Goal: Task Accomplishment & Management: Complete application form

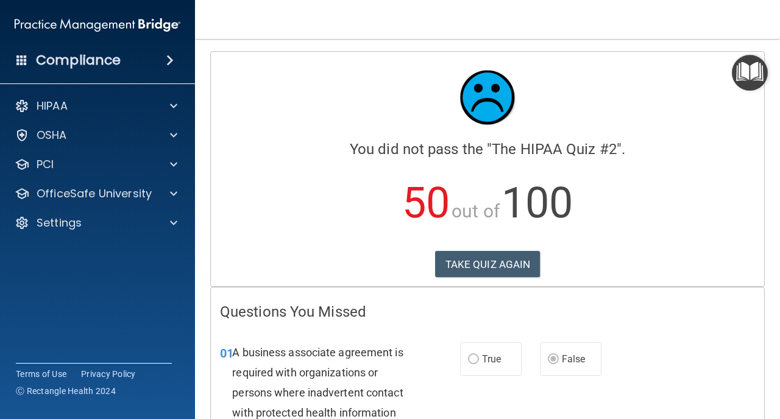
scroll to position [3099, 0]
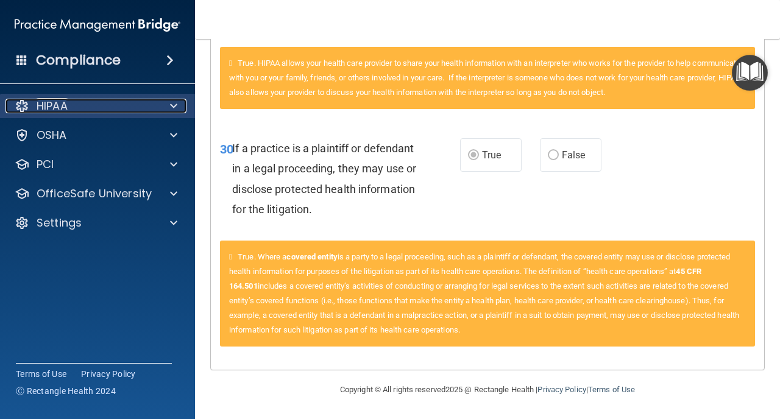
click at [53, 105] on p "HIPAA" at bounding box center [52, 106] width 31 height 15
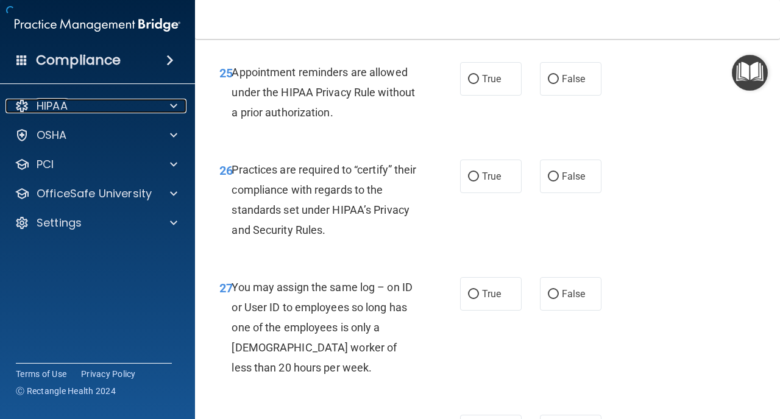
scroll to position [3533, 0]
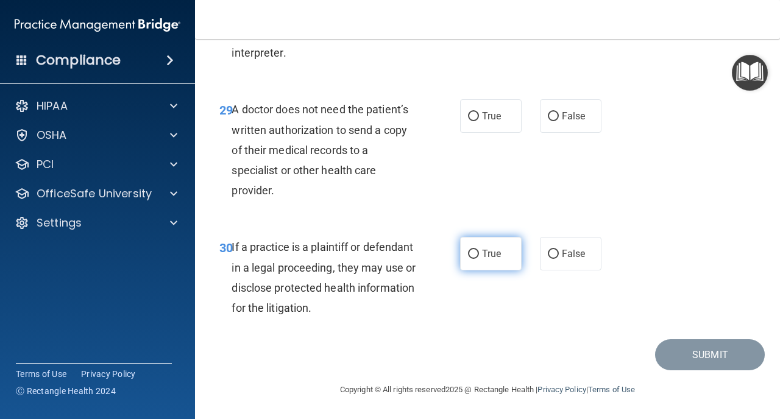
click at [469, 254] on input "True" at bounding box center [473, 254] width 11 height 9
radio input "true"
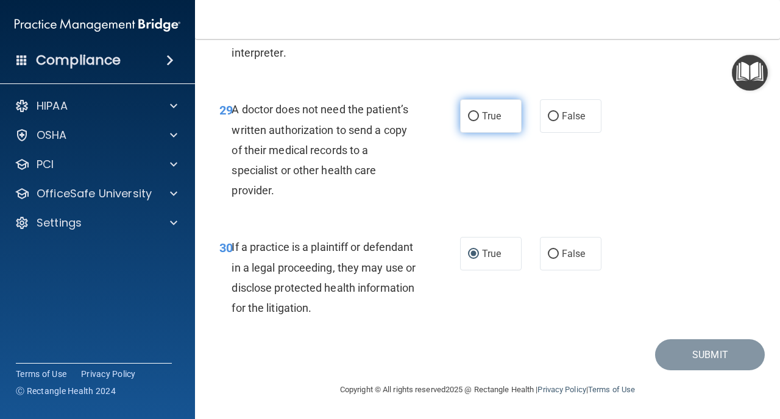
click at [481, 133] on label "True" at bounding box center [491, 116] width 62 height 34
click at [479, 121] on input "True" at bounding box center [473, 116] width 11 height 9
radio input "true"
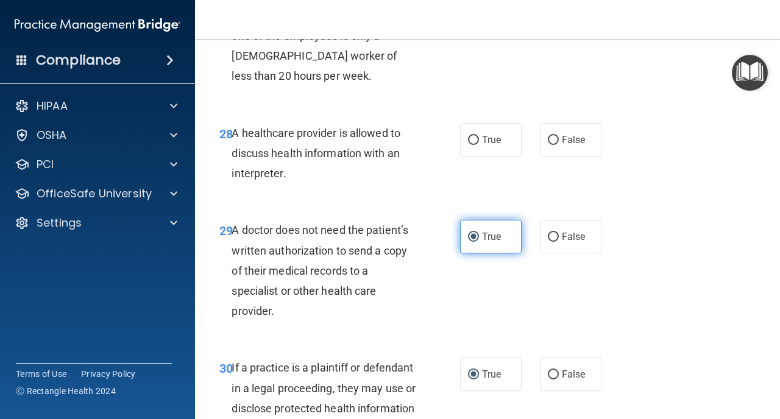
scroll to position [3394, 0]
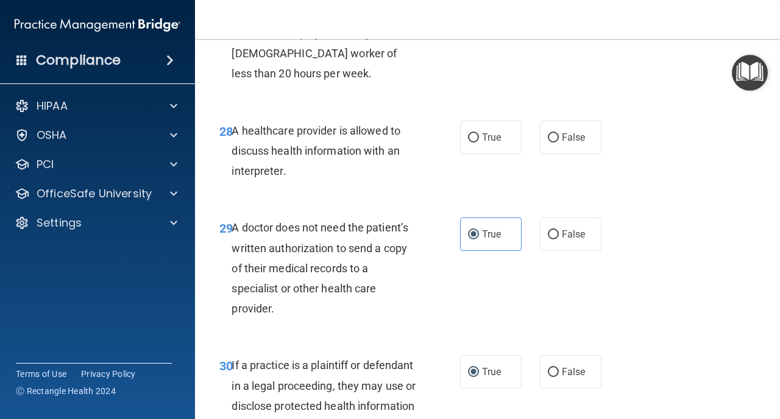
click at [477, 176] on div "28 A healthcare provider is allowed to discuss health information with an inter…" at bounding box center [339, 154] width 277 height 67
click at [482, 154] on label "True" at bounding box center [491, 138] width 62 height 34
click at [479, 143] on input "True" at bounding box center [473, 138] width 11 height 9
radio input "true"
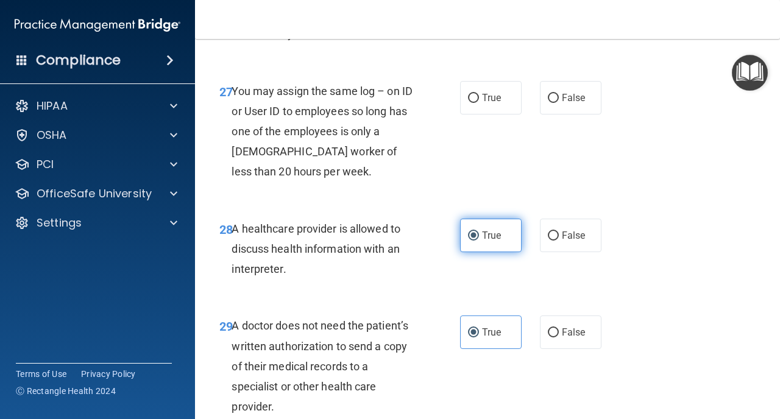
scroll to position [3295, 0]
click at [553, 115] on label "False" at bounding box center [571, 99] width 62 height 34
click at [553, 104] on input "False" at bounding box center [553, 98] width 11 height 9
radio input "true"
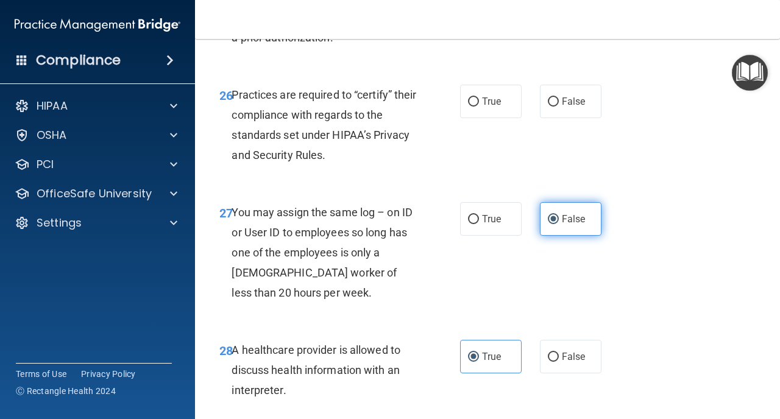
scroll to position [3171, 0]
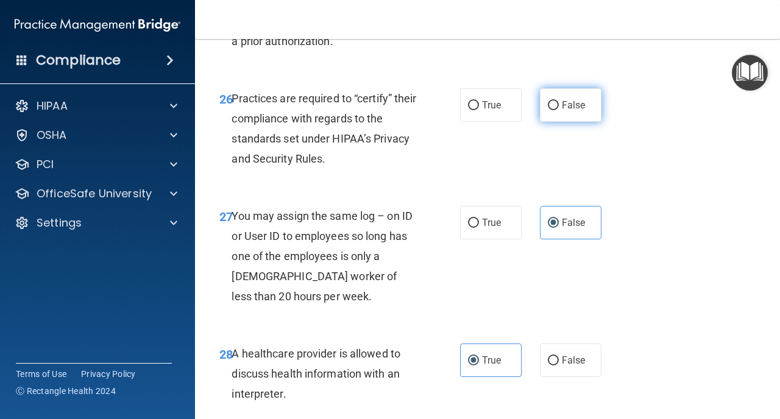
click at [571, 122] on label "False" at bounding box center [571, 105] width 62 height 34
click at [559, 110] on input "False" at bounding box center [553, 105] width 11 height 9
radio input "true"
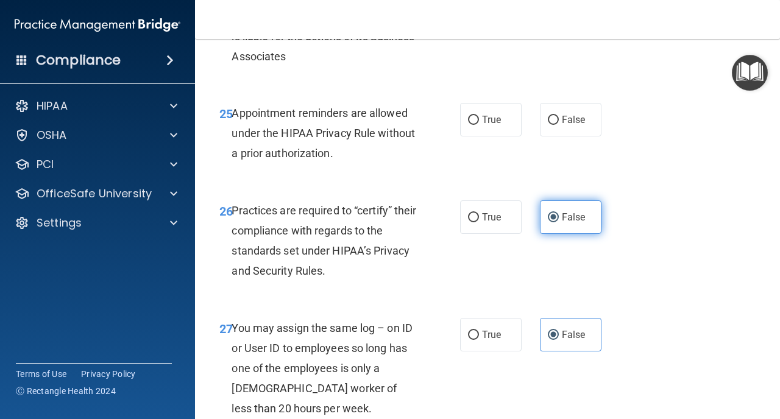
scroll to position [3040, 0]
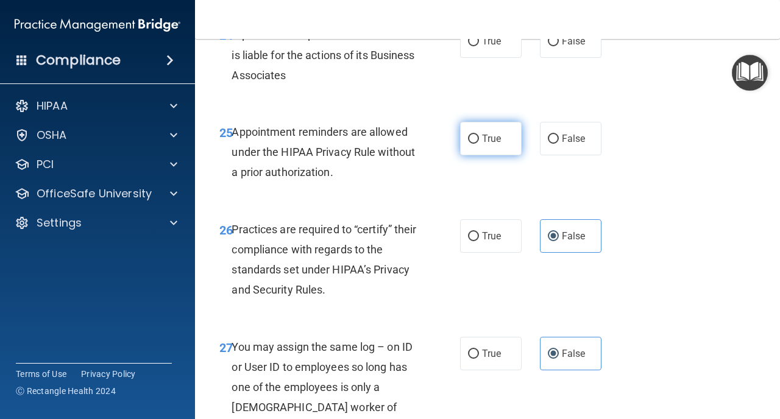
click at [490, 144] on span "True" at bounding box center [491, 139] width 19 height 12
click at [479, 144] on input "True" at bounding box center [473, 139] width 11 height 9
radio input "true"
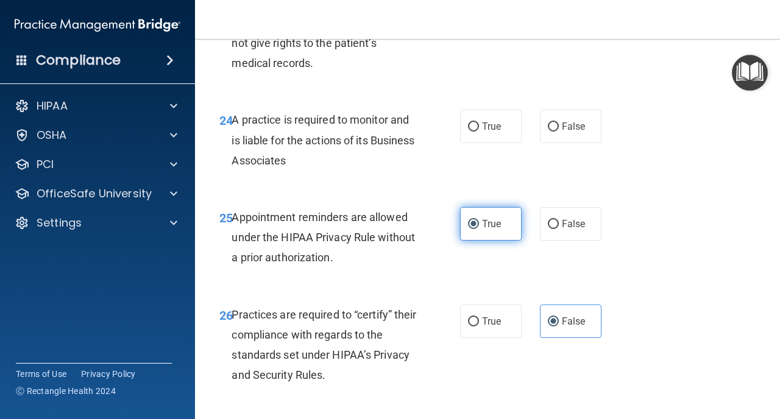
scroll to position [2952, 0]
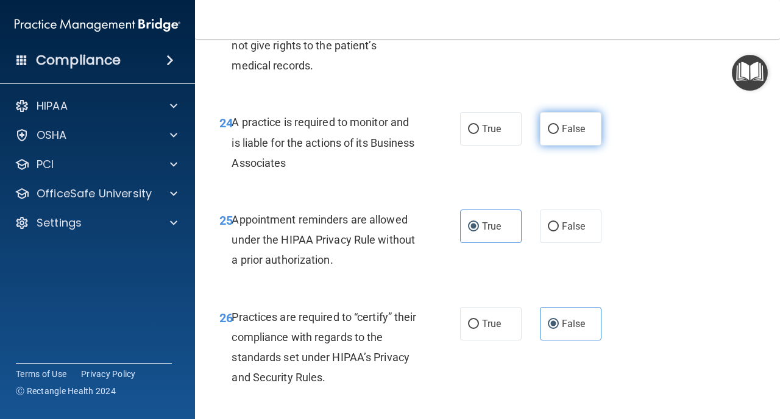
click at [566, 135] on span "False" at bounding box center [574, 129] width 24 height 12
click at [559, 134] on input "False" at bounding box center [553, 129] width 11 height 9
radio input "true"
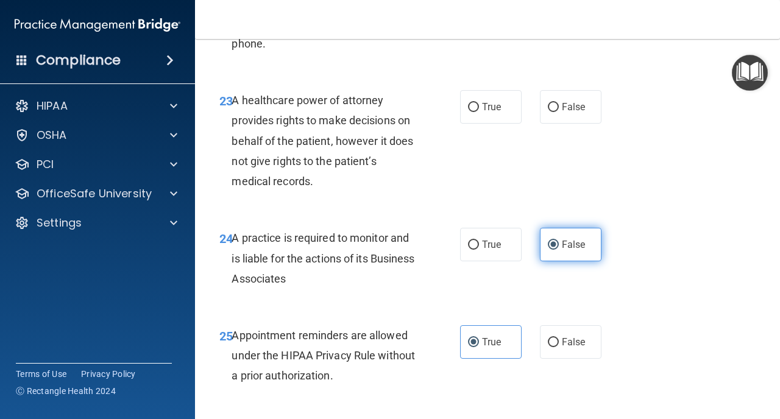
scroll to position [2835, 0]
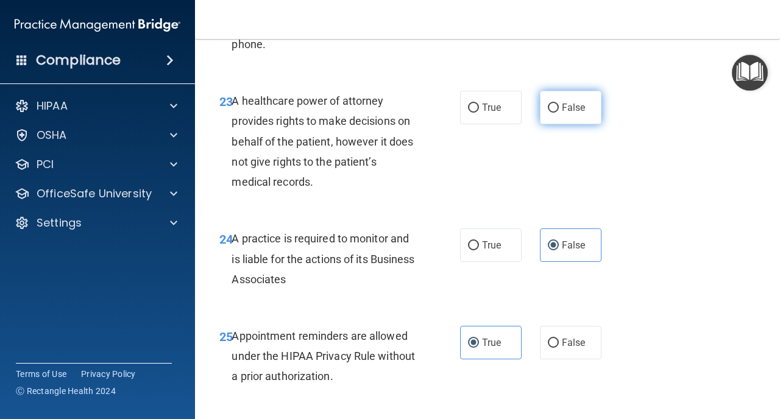
click at [566, 124] on label "False" at bounding box center [571, 108] width 62 height 34
click at [559, 113] on input "False" at bounding box center [553, 108] width 11 height 9
radio input "true"
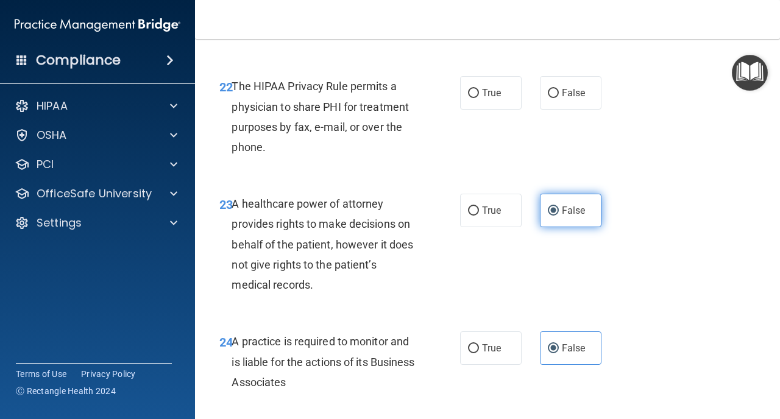
scroll to position [2731, 0]
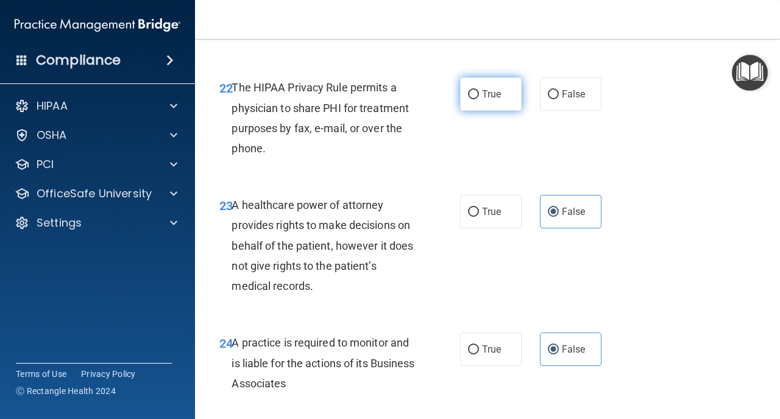
click at [477, 110] on label "True" at bounding box center [491, 94] width 62 height 34
click at [477, 99] on input "True" at bounding box center [473, 94] width 11 height 9
radio input "true"
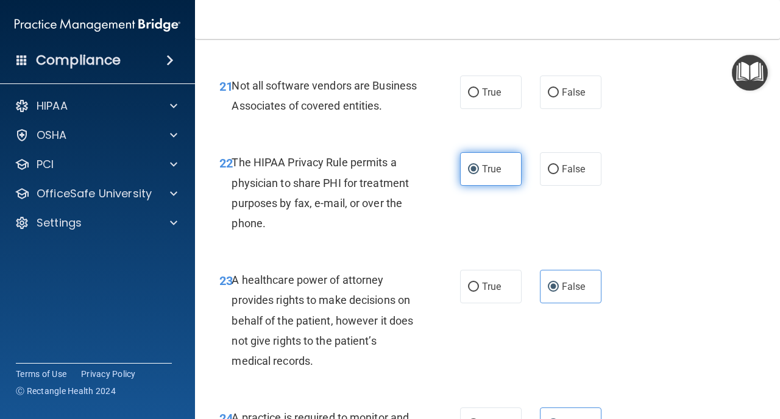
scroll to position [2640, 0]
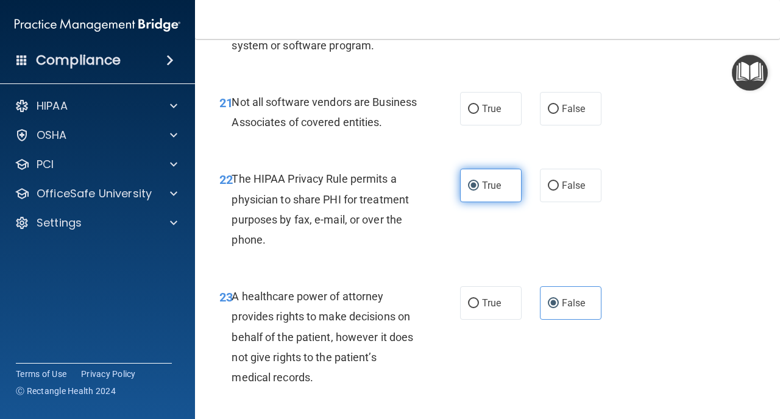
click at [477, 110] on input "True" at bounding box center [473, 109] width 11 height 9
radio input "true"
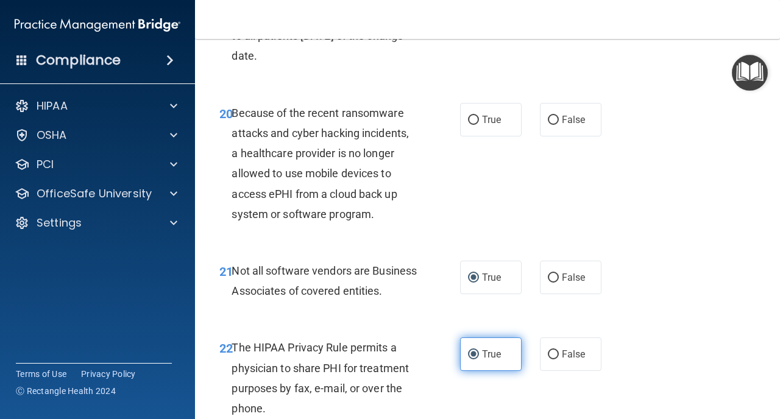
scroll to position [2469, 0]
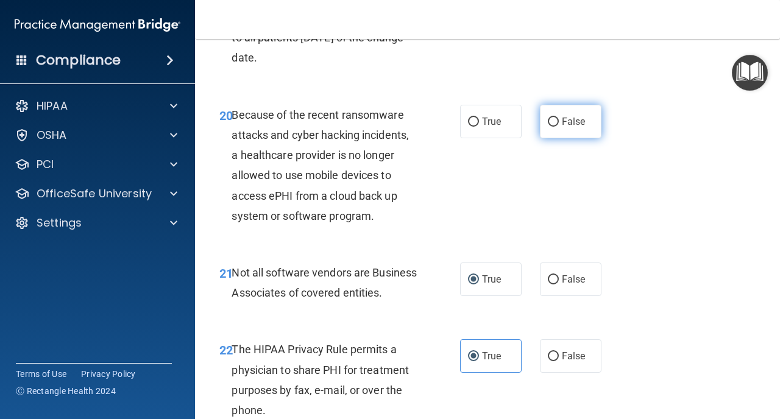
click at [563, 115] on label "False" at bounding box center [571, 122] width 62 height 34
click at [559, 118] on input "False" at bounding box center [553, 122] width 11 height 9
radio input "true"
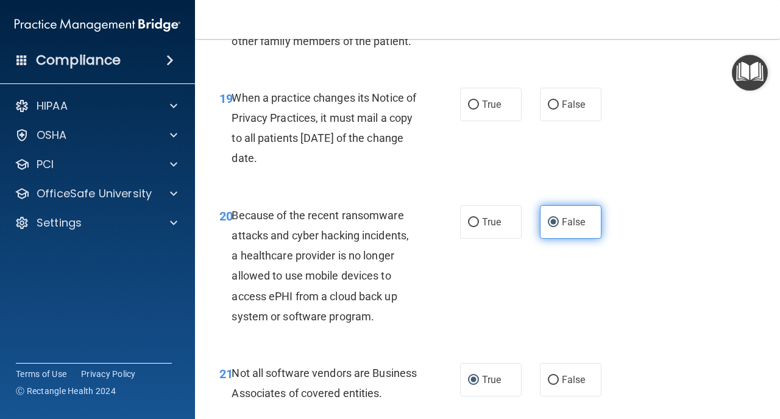
scroll to position [2365, 0]
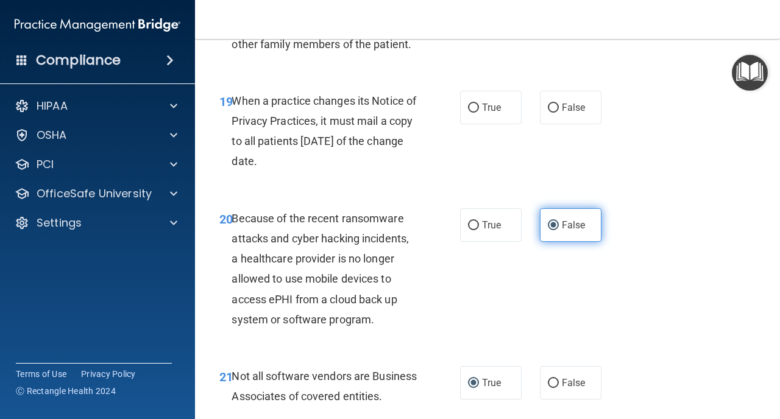
click at [563, 115] on label "False" at bounding box center [571, 108] width 62 height 34
click at [559, 113] on input "False" at bounding box center [553, 108] width 11 height 9
radio input "true"
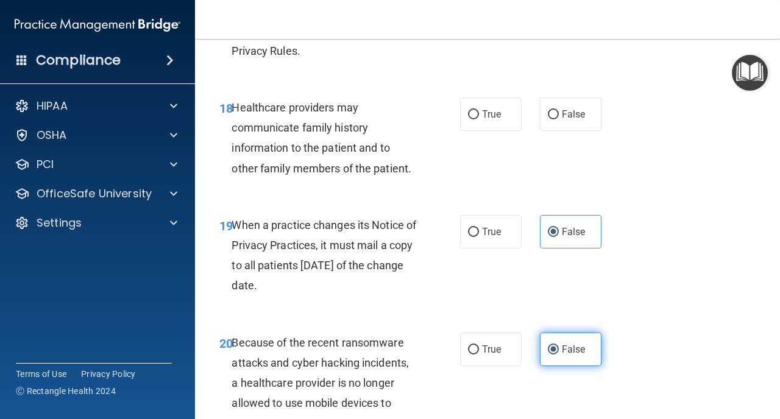
scroll to position [2240, 0]
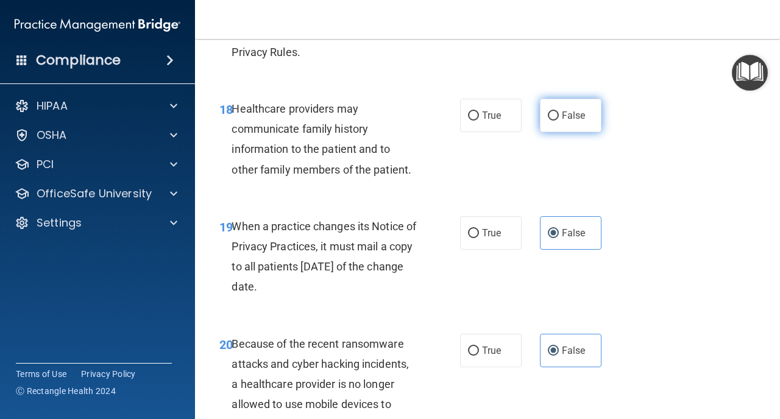
click at [571, 120] on span "False" at bounding box center [574, 116] width 24 height 12
click at [559, 120] on input "False" at bounding box center [553, 116] width 11 height 9
radio input "true"
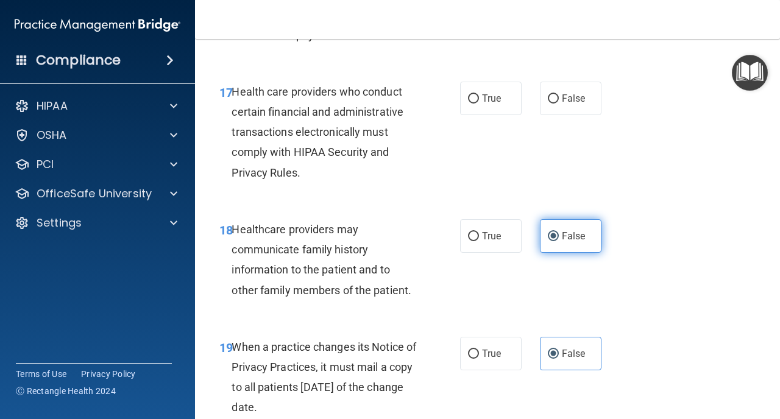
scroll to position [2114, 0]
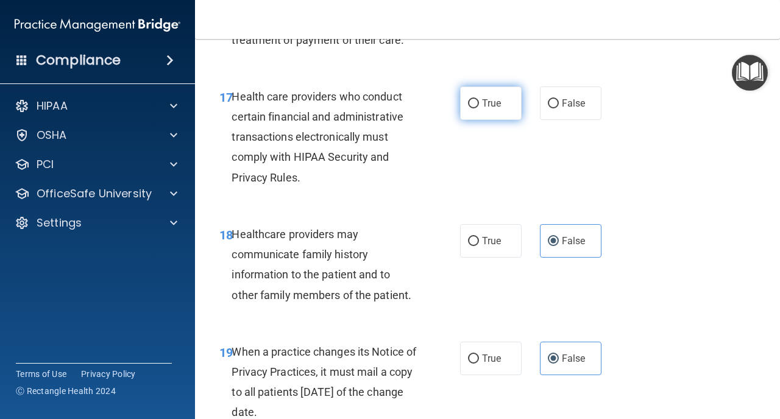
click at [497, 109] on span "True" at bounding box center [491, 104] width 19 height 12
click at [479, 109] on input "True" at bounding box center [473, 103] width 11 height 9
radio input "true"
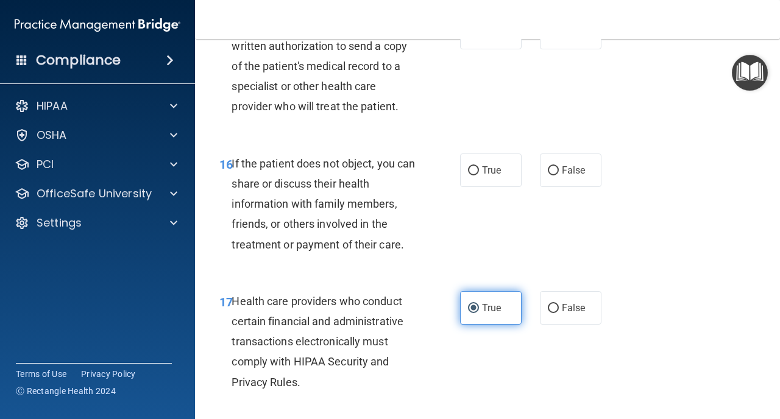
scroll to position [1909, 0]
click at [497, 159] on label "True" at bounding box center [491, 171] width 62 height 34
click at [479, 167] on input "True" at bounding box center [473, 171] width 11 height 9
radio input "true"
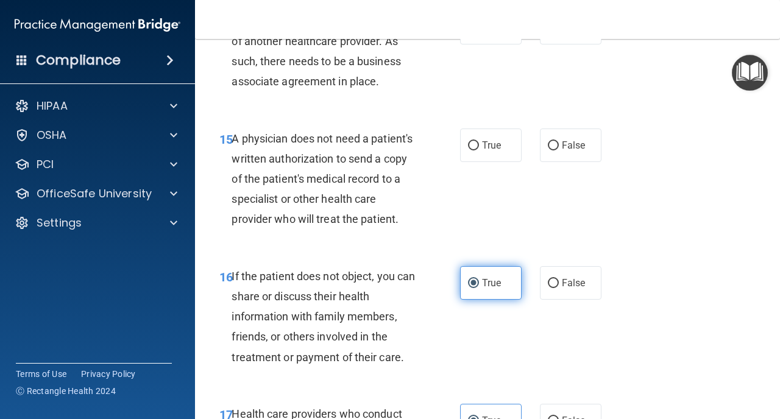
scroll to position [1795, 0]
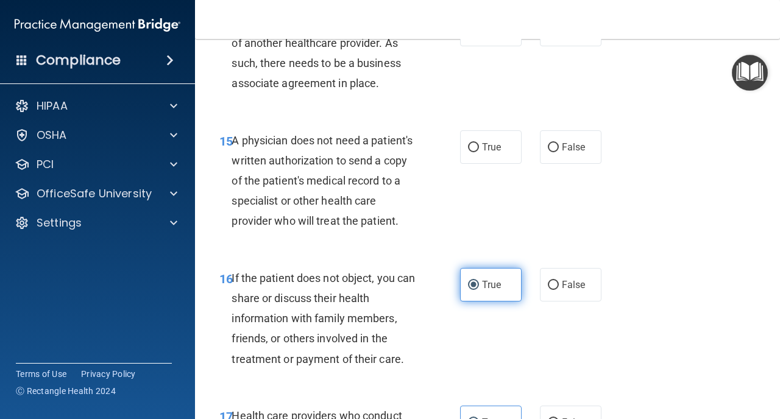
click at [497, 159] on label "True" at bounding box center [491, 147] width 62 height 34
click at [479, 152] on input "True" at bounding box center [473, 147] width 11 height 9
radio input "true"
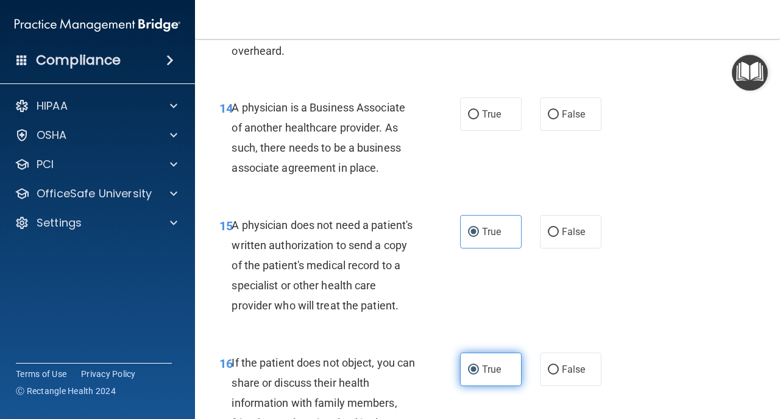
scroll to position [1706, 0]
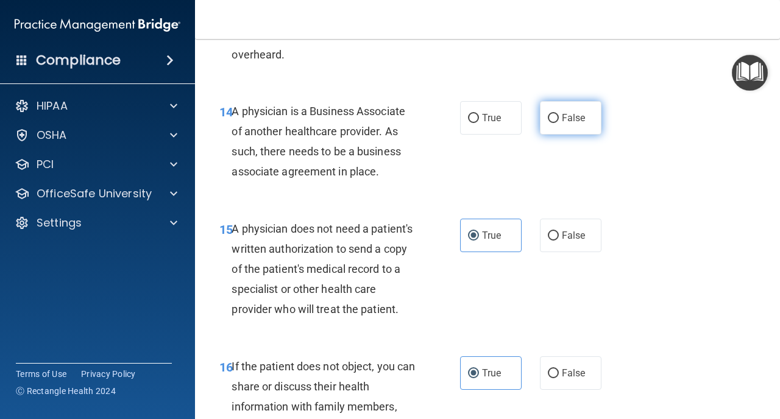
click at [560, 121] on label "False" at bounding box center [571, 118] width 62 height 34
click at [559, 121] on input "False" at bounding box center [553, 118] width 11 height 9
radio input "true"
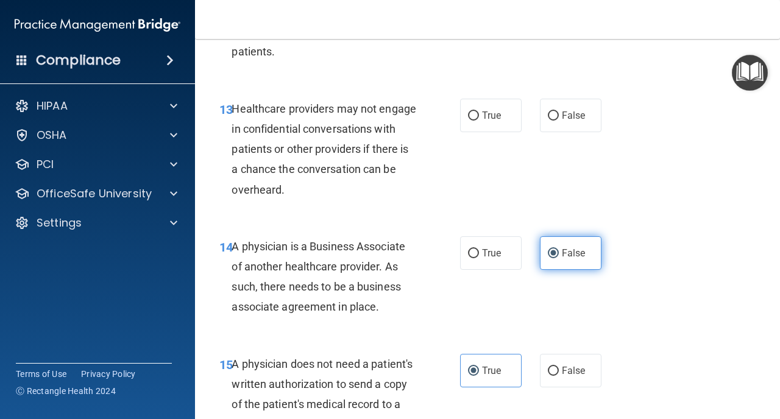
scroll to position [1570, 0]
click at [560, 121] on label "False" at bounding box center [571, 116] width 62 height 34
click at [559, 121] on input "False" at bounding box center [553, 116] width 11 height 9
radio input "true"
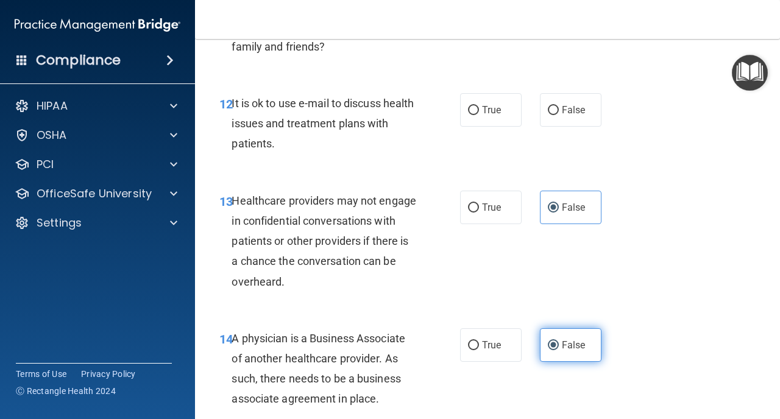
scroll to position [1473, 0]
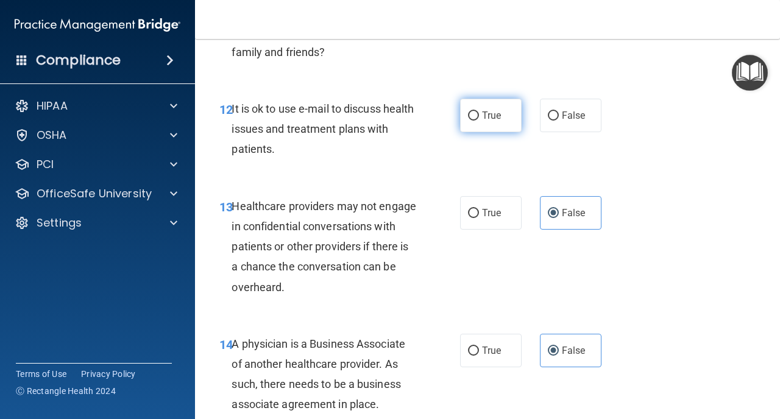
click at [471, 124] on label "True" at bounding box center [491, 116] width 62 height 34
click at [471, 121] on input "True" at bounding box center [473, 116] width 11 height 9
radio input "true"
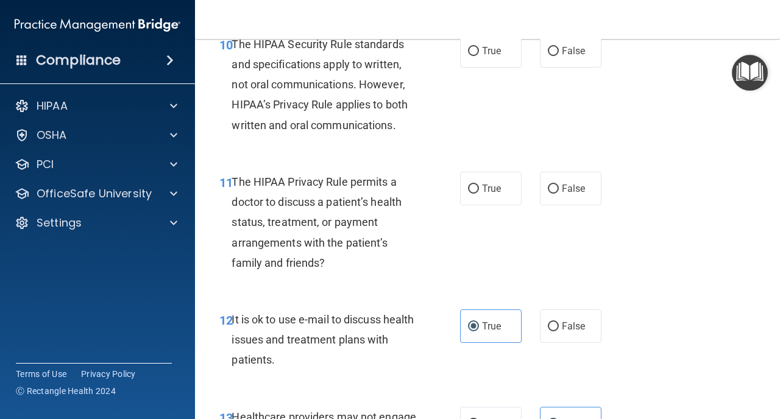
scroll to position [1247, 0]
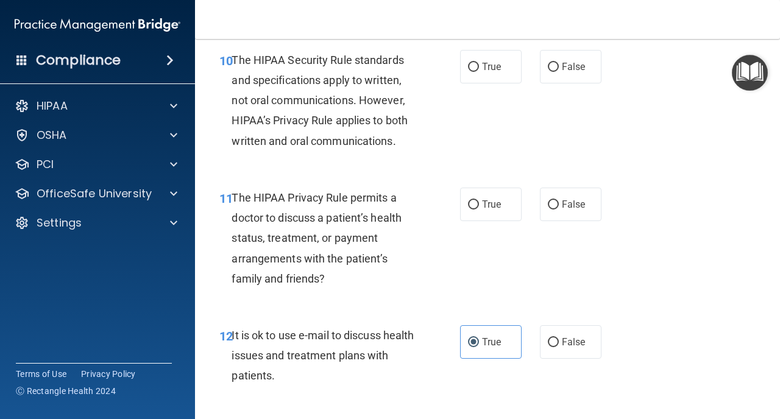
click at [480, 185] on div "11 The HIPAA Privacy Rule permits a doctor to discuss a patient’s health status…" at bounding box center [487, 242] width 555 height 138
click at [480, 200] on label "True" at bounding box center [491, 205] width 62 height 34
click at [479, 201] on input "True" at bounding box center [473, 205] width 11 height 9
radio input "true"
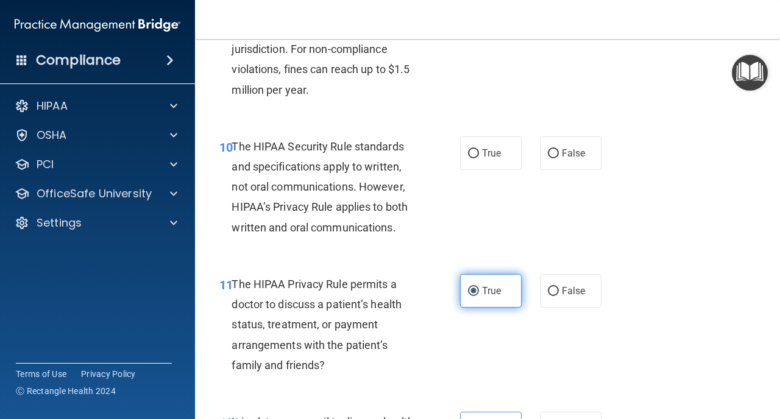
scroll to position [1160, 0]
click at [484, 165] on label "True" at bounding box center [491, 154] width 62 height 34
click at [479, 159] on input "True" at bounding box center [473, 154] width 11 height 9
radio input "true"
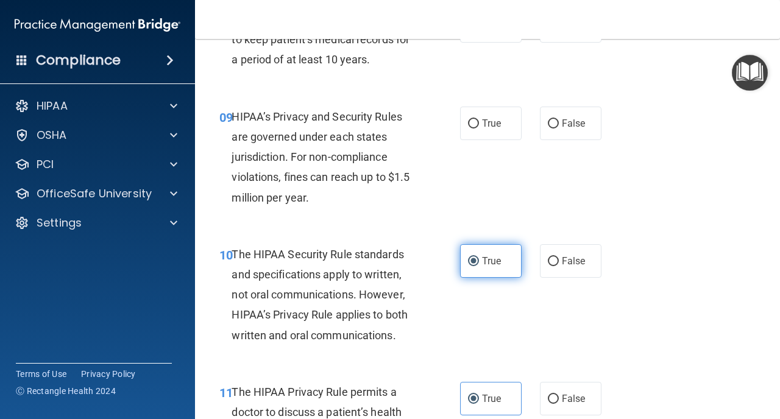
scroll to position [1051, 0]
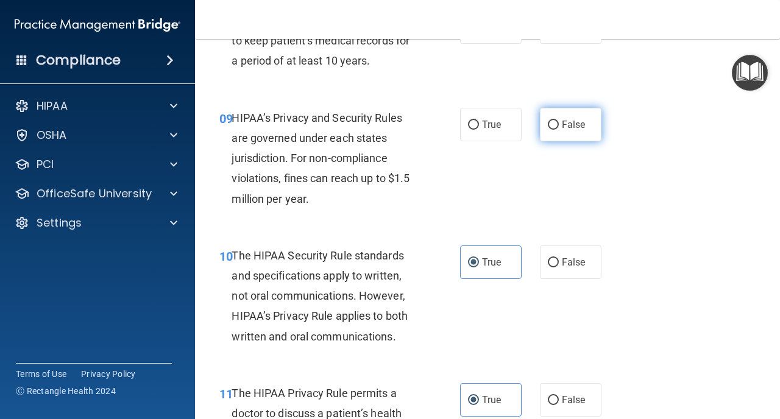
click at [572, 119] on span "False" at bounding box center [574, 125] width 24 height 12
click at [559, 121] on input "False" at bounding box center [553, 125] width 11 height 9
radio input "true"
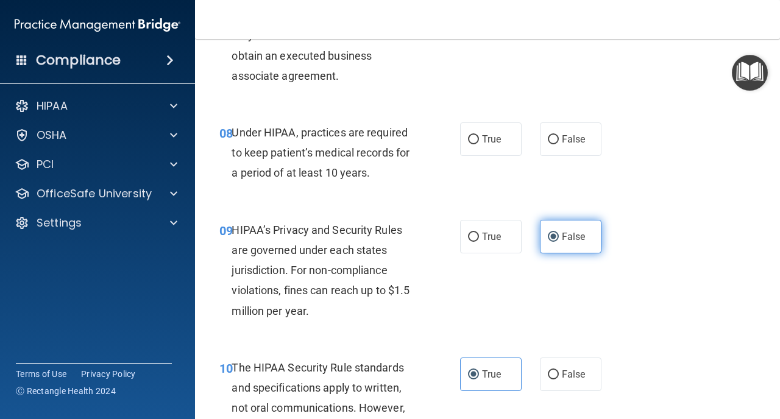
scroll to position [938, 0]
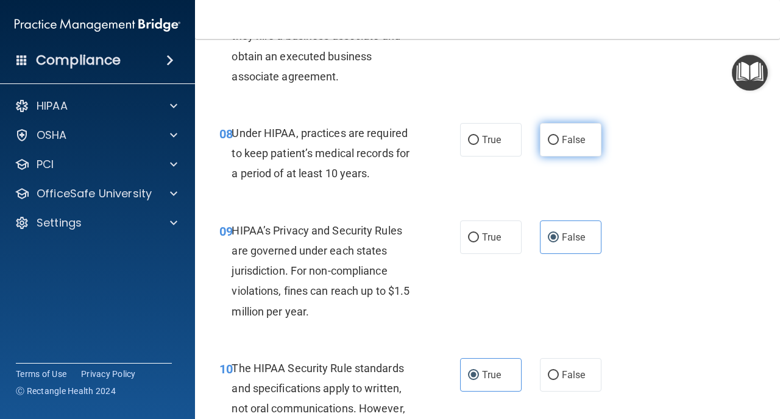
click at [572, 140] on span "False" at bounding box center [574, 140] width 24 height 12
click at [559, 140] on input "False" at bounding box center [553, 140] width 11 height 9
radio input "true"
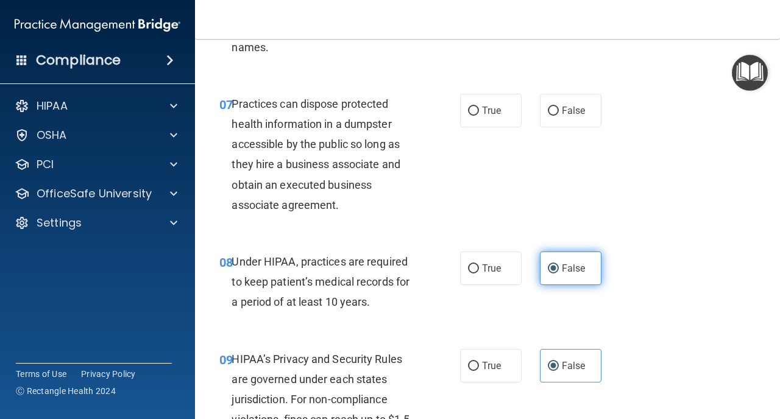
scroll to position [808, 0]
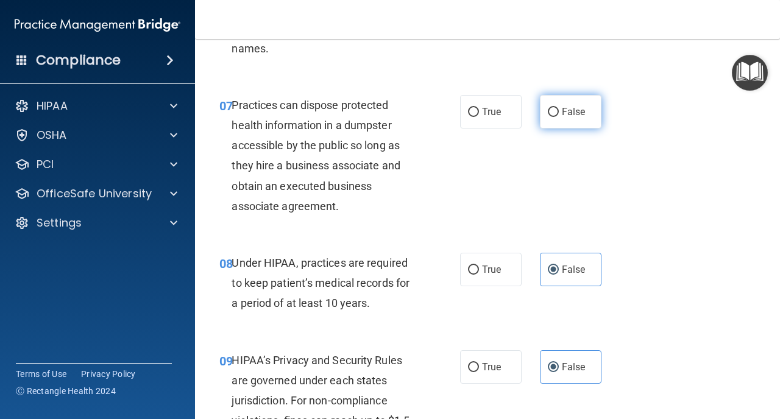
click at [589, 110] on label "False" at bounding box center [571, 112] width 62 height 34
click at [559, 110] on input "False" at bounding box center [553, 112] width 11 height 9
radio input "true"
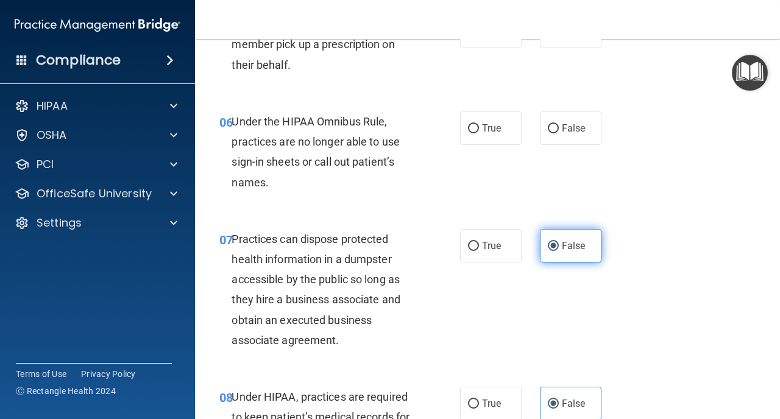
scroll to position [657, 0]
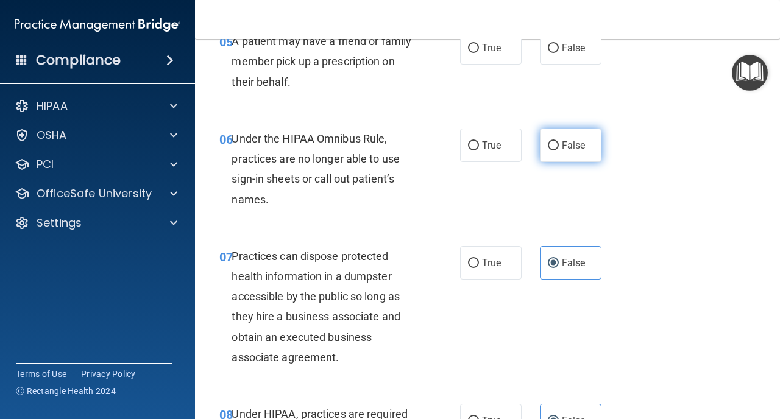
click at [573, 147] on span "False" at bounding box center [574, 146] width 24 height 12
click at [559, 147] on input "False" at bounding box center [553, 145] width 11 height 9
radio input "true"
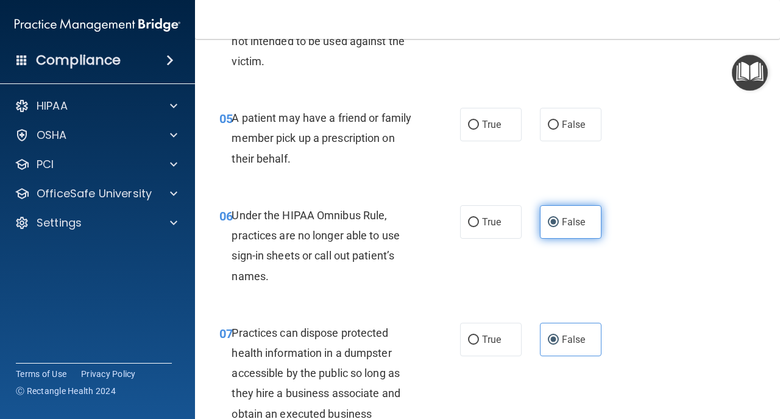
scroll to position [580, 0]
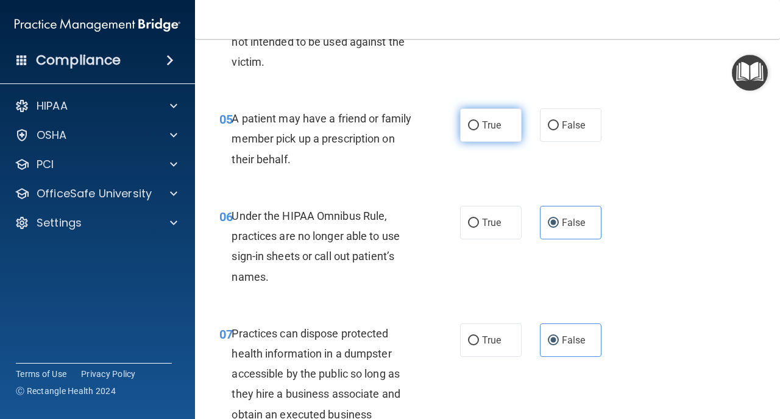
click at [462, 136] on label "True" at bounding box center [491, 126] width 62 height 34
click at [468, 130] on input "True" at bounding box center [473, 125] width 11 height 9
radio input "true"
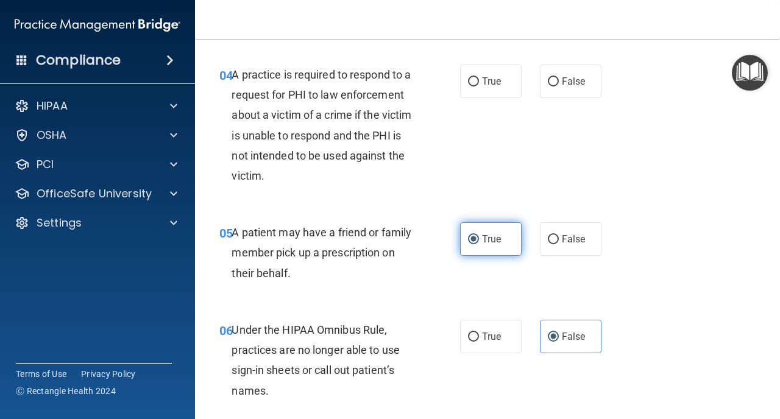
scroll to position [419, 0]
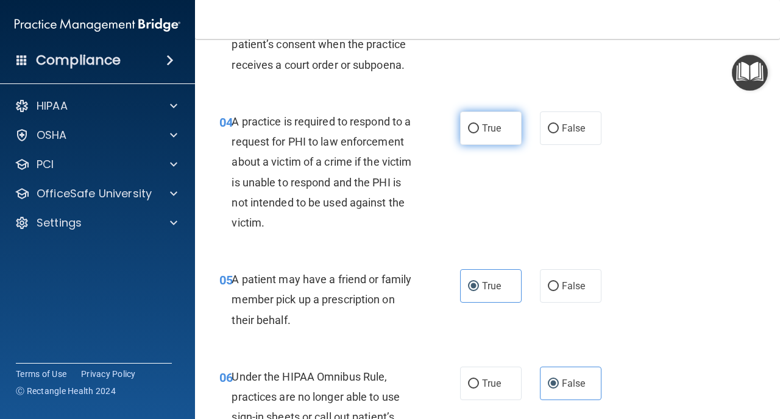
click at [471, 135] on label "True" at bounding box center [491, 129] width 62 height 34
click at [471, 134] on input "True" at bounding box center [473, 128] width 11 height 9
radio input "true"
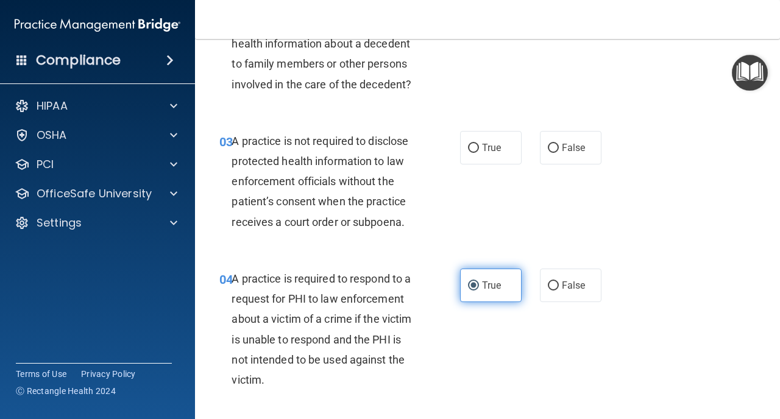
scroll to position [263, 0]
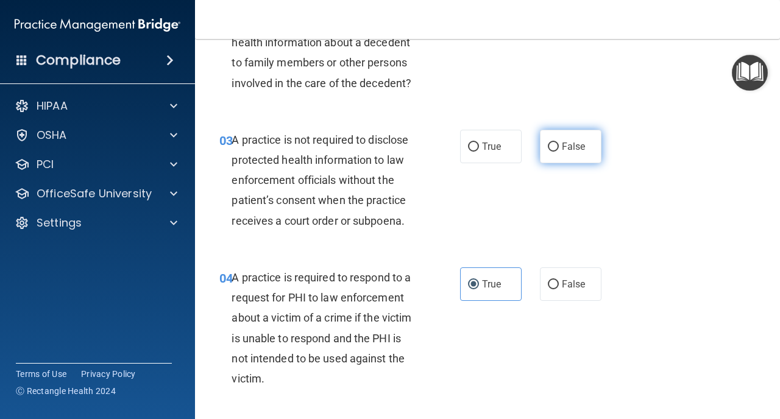
click at [558, 154] on label "False" at bounding box center [571, 147] width 62 height 34
click at [558, 152] on input "False" at bounding box center [553, 147] width 11 height 9
radio input "true"
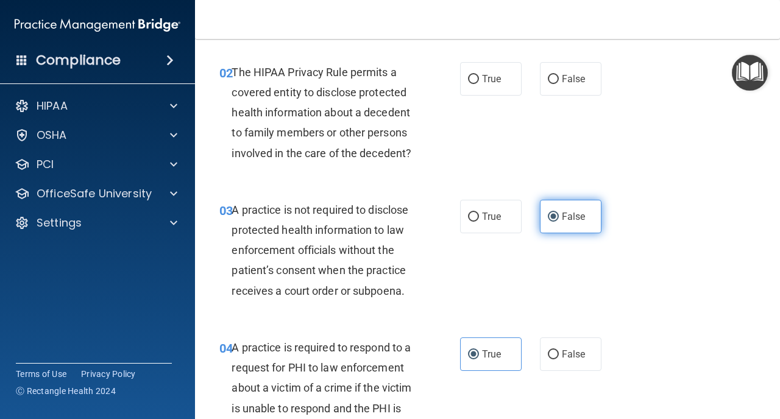
scroll to position [165, 0]
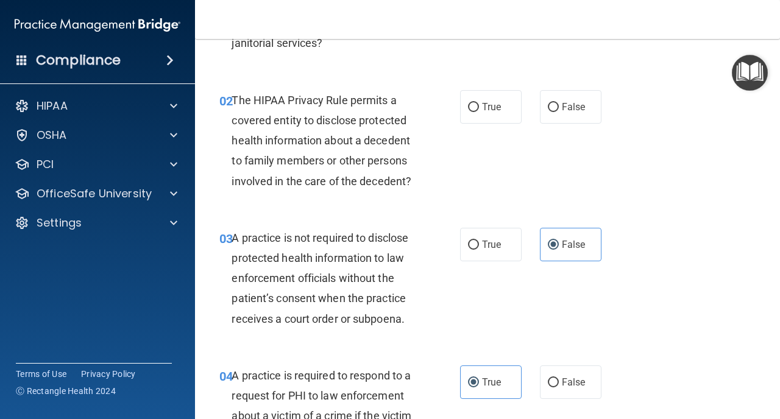
click at [459, 113] on div "02 The HIPAA Privacy Rule permits a covered entity to disclose protected health…" at bounding box center [339, 143] width 277 height 107
click at [478, 113] on label "True" at bounding box center [491, 107] width 62 height 34
click at [478, 112] on input "True" at bounding box center [473, 107] width 11 height 9
radio input "true"
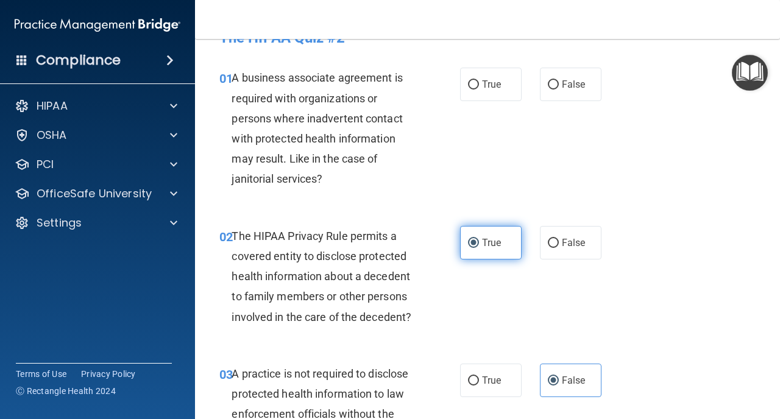
scroll to position [28, 0]
click at [572, 85] on span "False" at bounding box center [574, 85] width 24 height 12
click at [559, 85] on input "False" at bounding box center [553, 85] width 11 height 9
radio input "true"
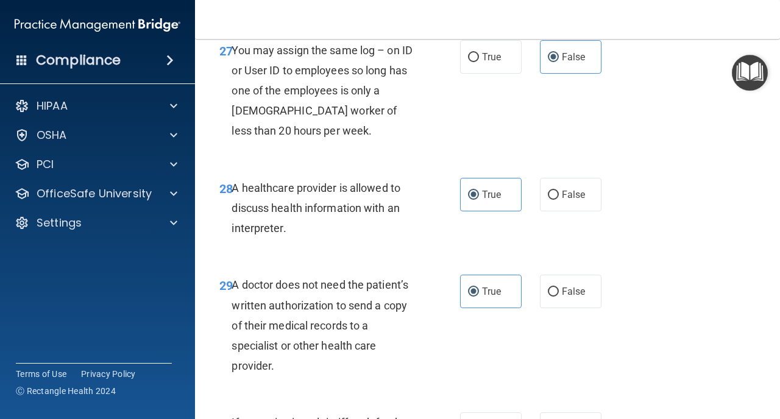
scroll to position [3533, 0]
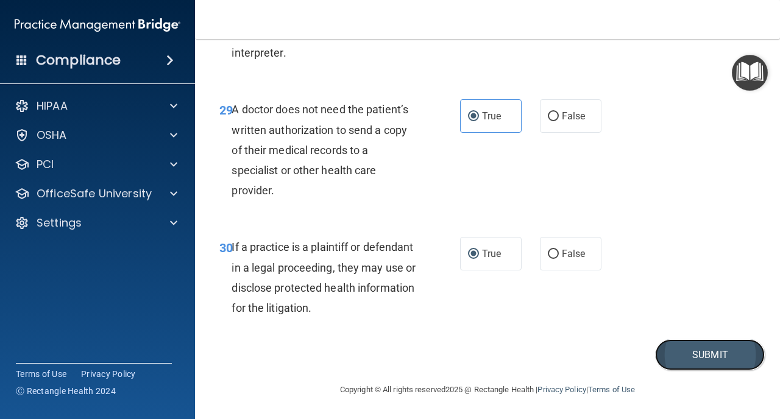
click at [691, 354] on button "Submit" at bounding box center [710, 355] width 110 height 31
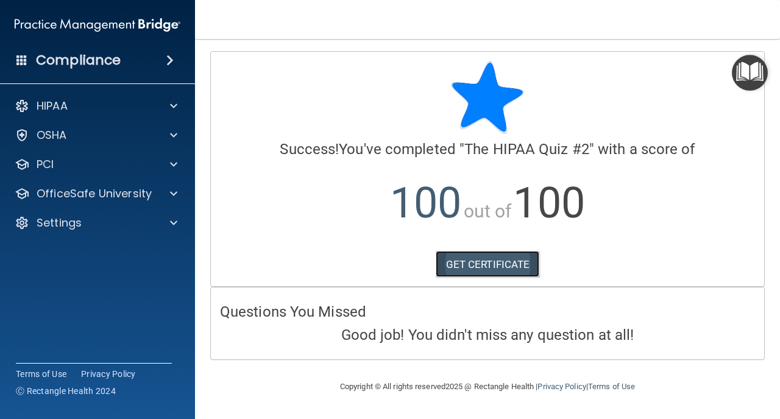
click at [486, 257] on link "GET CERTIFICATE" at bounding box center [488, 264] width 104 height 27
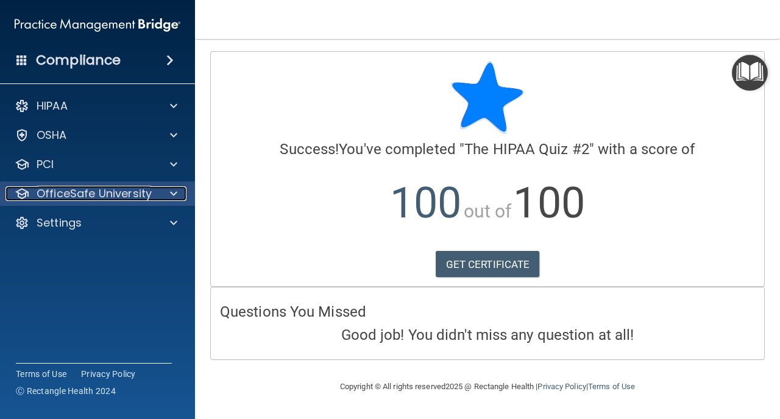
click at [46, 194] on p "OfficeSafe University" at bounding box center [94, 194] width 115 height 15
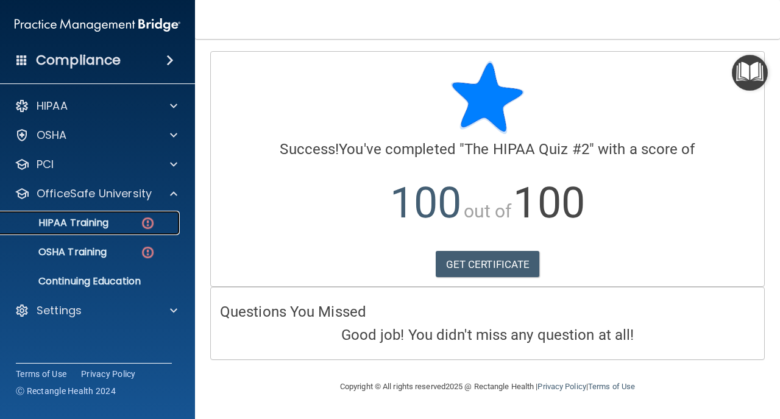
click at [45, 229] on p "HIPAA Training" at bounding box center [58, 223] width 101 height 12
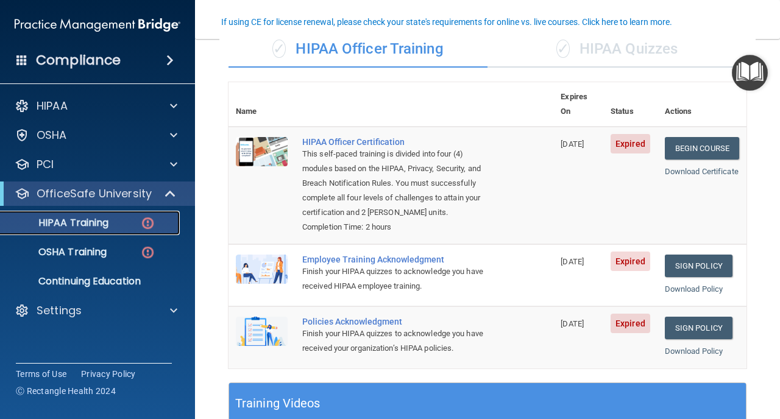
scroll to position [104, 0]
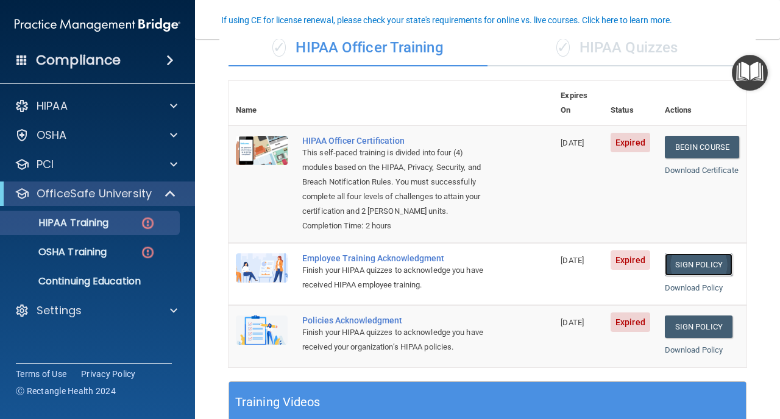
click at [682, 256] on link "Sign Policy" at bounding box center [699, 265] width 68 height 23
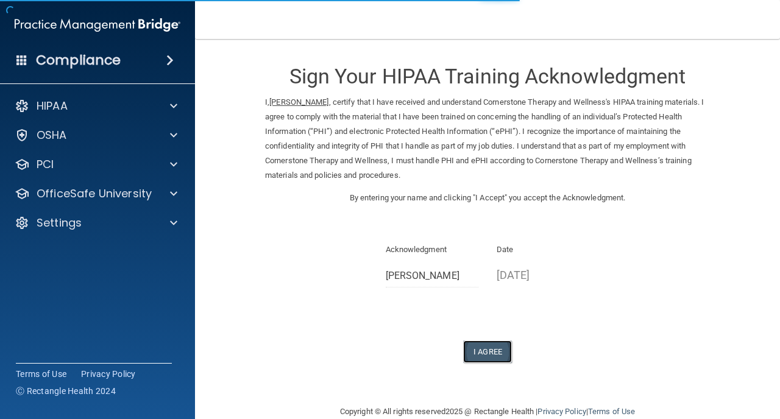
click at [490, 356] on button "I Agree" at bounding box center [487, 352] width 49 height 23
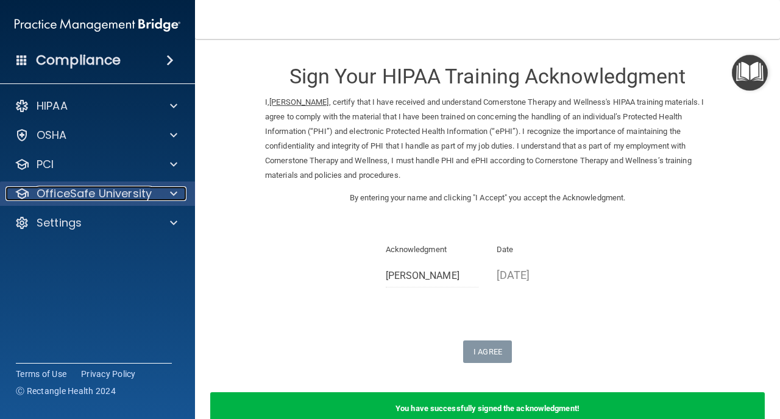
click at [111, 193] on p "OfficeSafe University" at bounding box center [94, 194] width 115 height 15
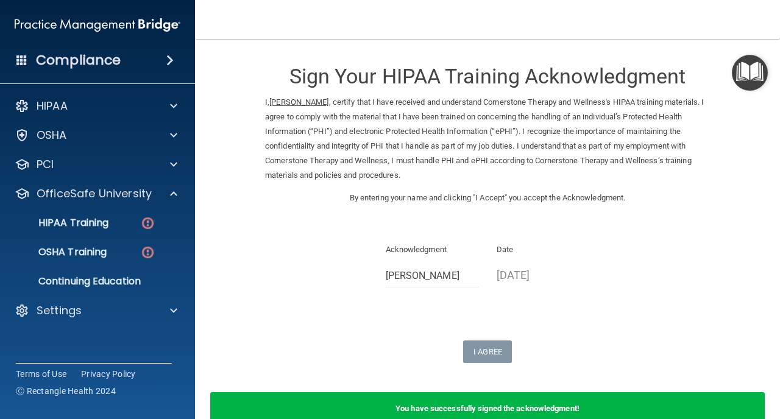
click at [71, 236] on ul "HIPAA Training OSHA Training Continuing Education" at bounding box center [98, 250] width 221 height 88
click at [76, 226] on p "HIPAA Training" at bounding box center [58, 223] width 101 height 12
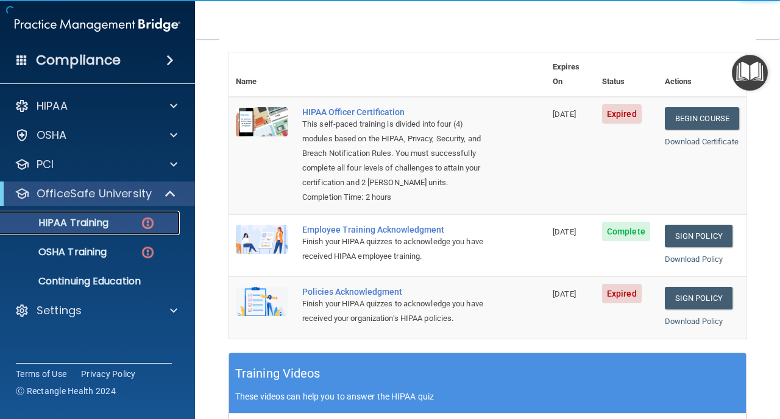
scroll to position [144, 0]
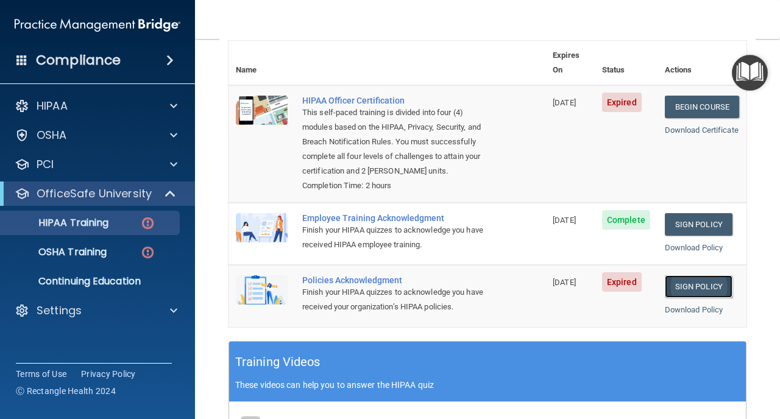
click at [699, 283] on link "Sign Policy" at bounding box center [699, 287] width 68 height 23
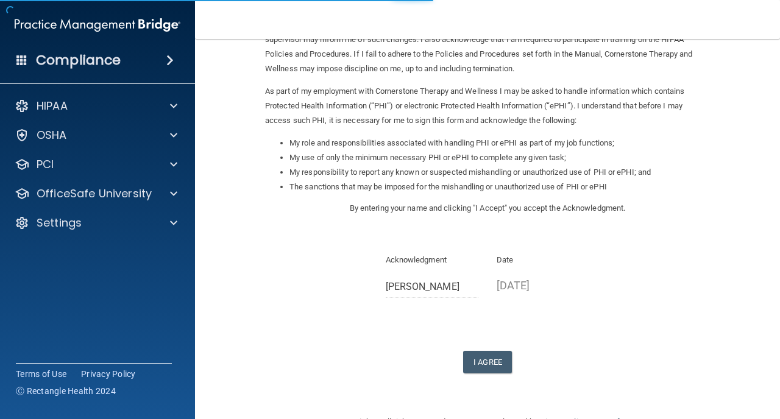
scroll to position [111, 0]
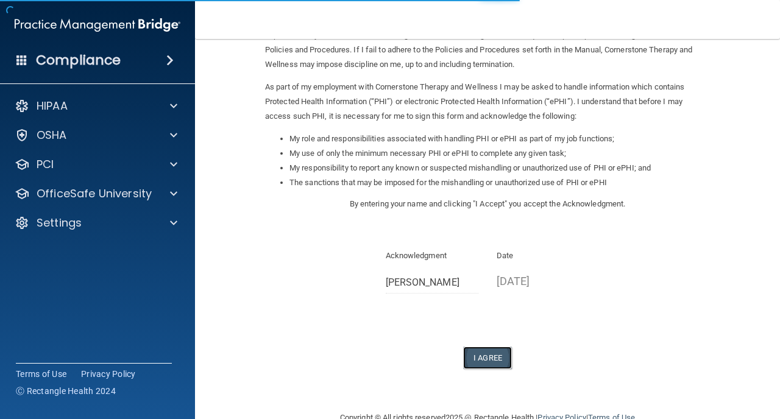
click at [480, 352] on button "I Agree" at bounding box center [487, 358] width 49 height 23
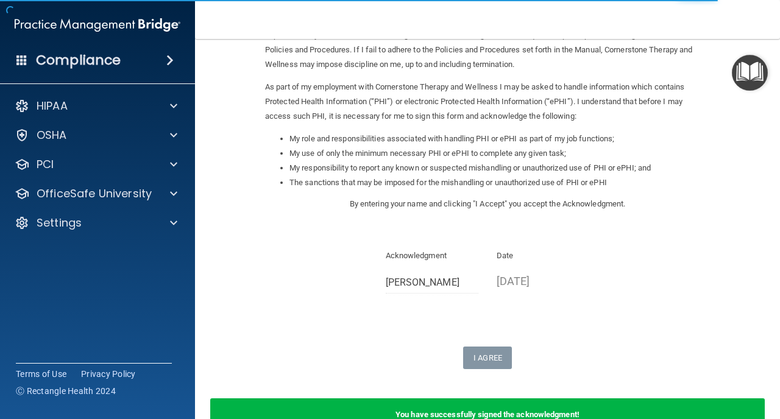
scroll to position [148, 0]
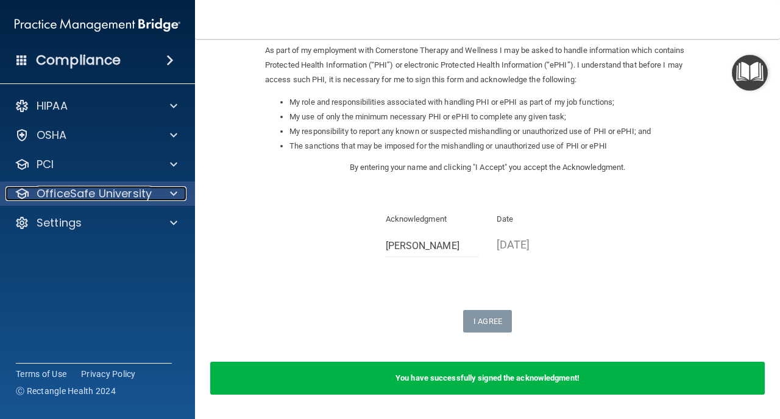
click at [99, 194] on p "OfficeSafe University" at bounding box center [94, 194] width 115 height 15
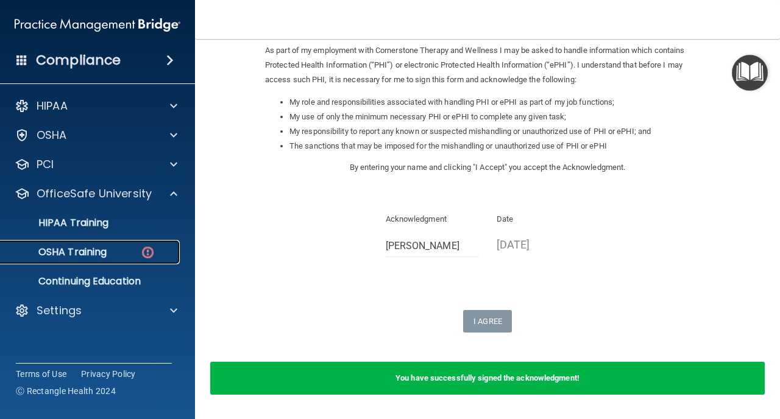
click at [76, 250] on p "OSHA Training" at bounding box center [57, 252] width 99 height 12
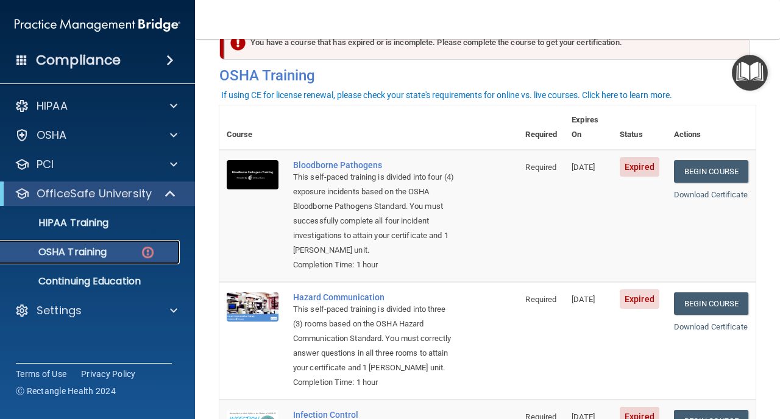
scroll to position [37, 0]
